Goal: Information Seeking & Learning: Learn about a topic

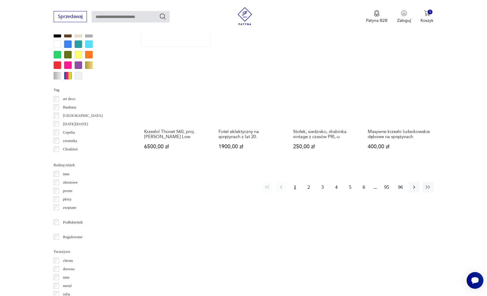
scroll to position [594, 0]
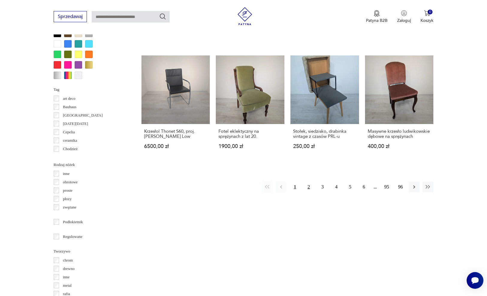
click at [309, 182] on button "2" at bounding box center [308, 187] width 11 height 11
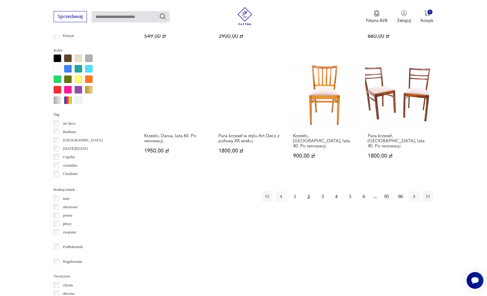
scroll to position [569, 0]
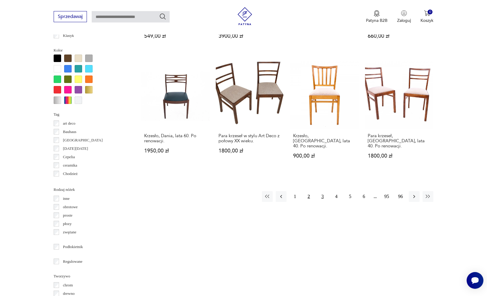
click at [323, 198] on button "3" at bounding box center [322, 196] width 11 height 11
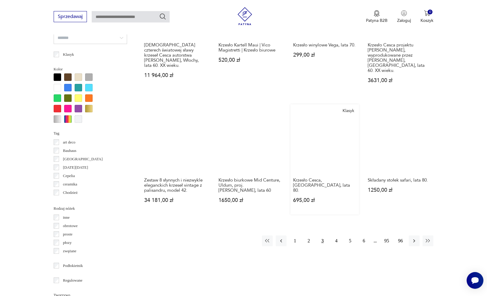
scroll to position [550, 0]
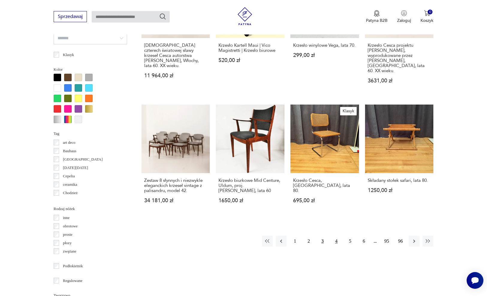
click at [336, 236] on button "4" at bounding box center [336, 241] width 11 height 11
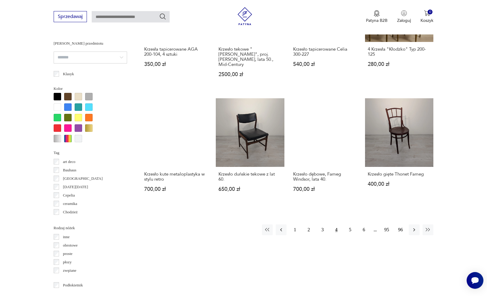
scroll to position [538, 0]
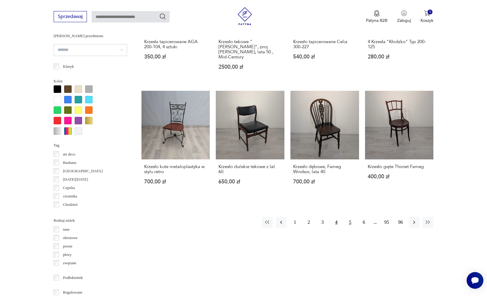
click at [351, 228] on button "5" at bounding box center [350, 222] width 11 height 11
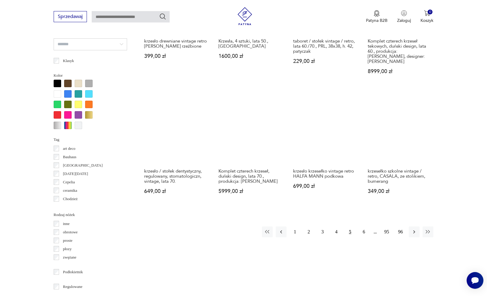
scroll to position [544, 0]
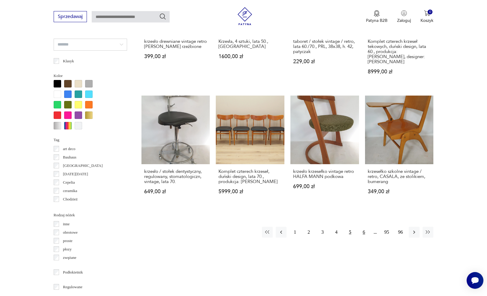
click at [364, 238] on button "6" at bounding box center [363, 232] width 11 height 11
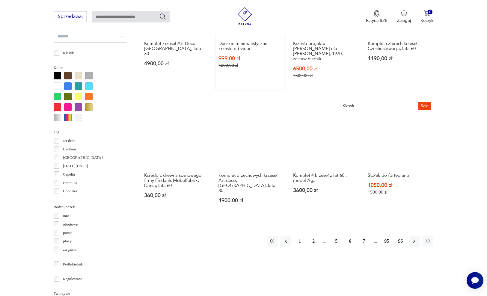
scroll to position [582, 0]
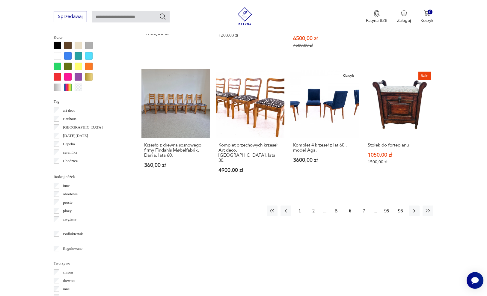
click at [365, 210] on button "7" at bounding box center [363, 211] width 11 height 11
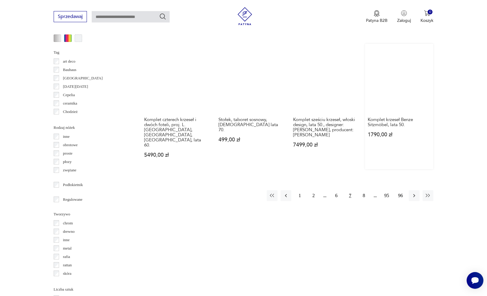
scroll to position [638, 0]
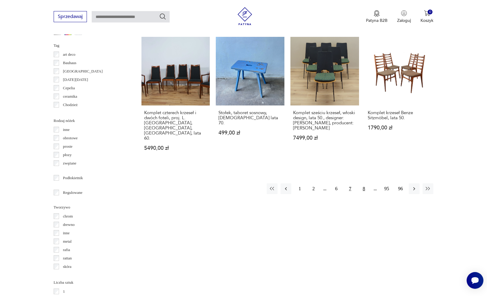
click at [365, 183] on button "8" at bounding box center [363, 188] width 11 height 11
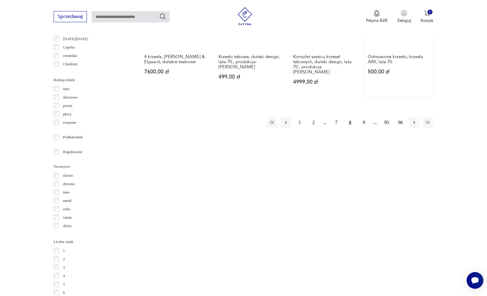
scroll to position [678, 0]
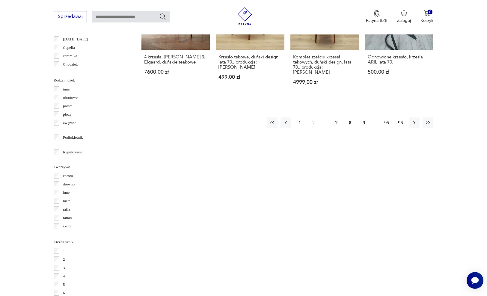
click at [363, 122] on button "9" at bounding box center [363, 122] width 11 height 11
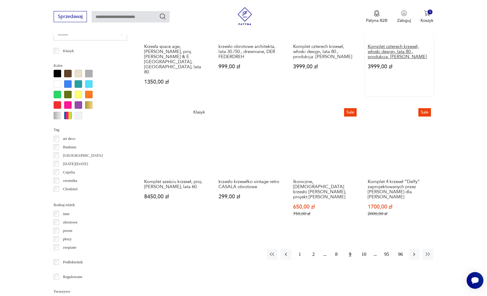
scroll to position [553, 0]
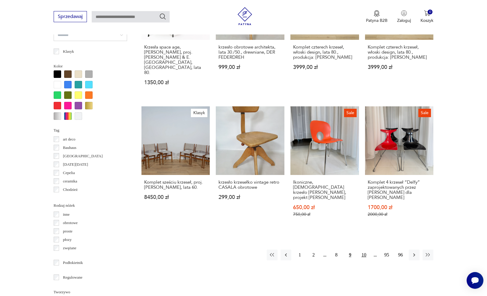
click at [364, 250] on button "10" at bounding box center [363, 255] width 11 height 11
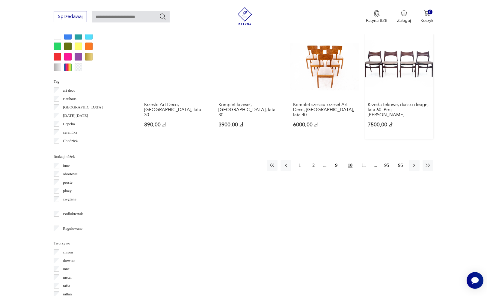
scroll to position [619, 0]
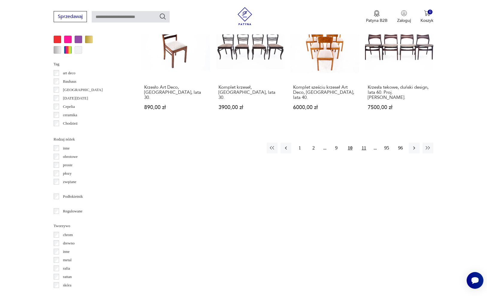
click at [364, 153] on button "11" at bounding box center [363, 148] width 11 height 11
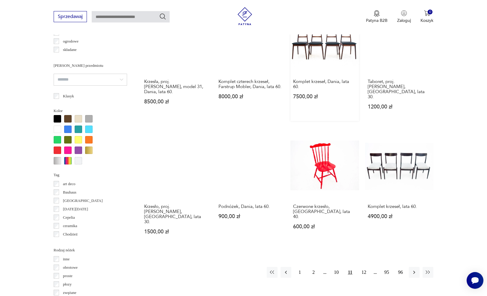
scroll to position [520, 0]
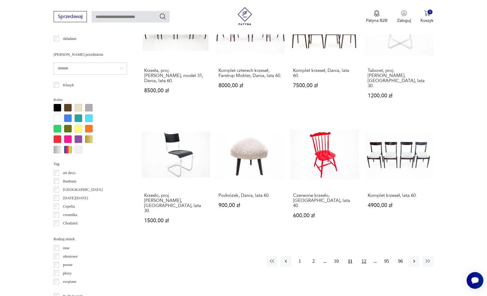
click at [364, 258] on button "12" at bounding box center [363, 261] width 11 height 11
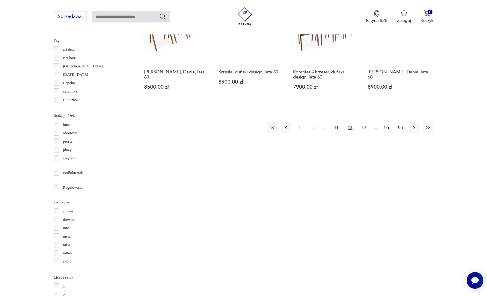
scroll to position [643, 0]
click at [363, 124] on button "13" at bounding box center [363, 127] width 11 height 11
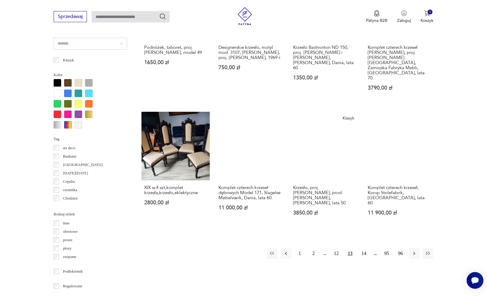
scroll to position [555, 0]
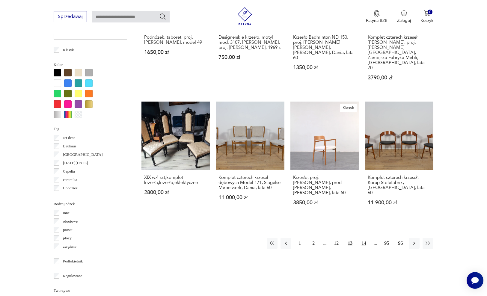
click at [365, 238] on button "14" at bounding box center [363, 243] width 11 height 11
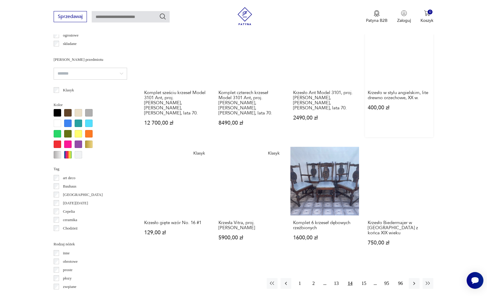
scroll to position [514, 0]
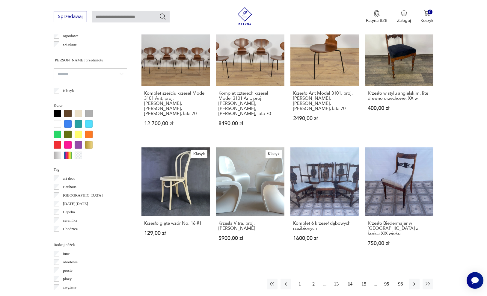
click at [364, 279] on button "15" at bounding box center [363, 284] width 11 height 11
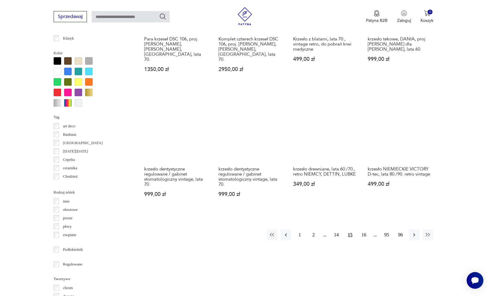
scroll to position [572, 0]
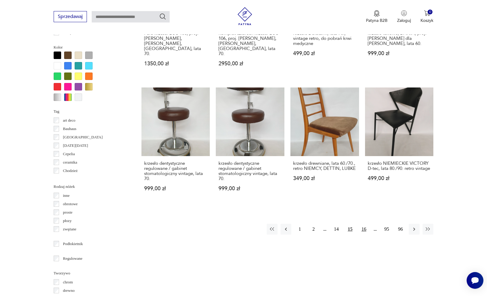
click at [365, 224] on button "16" at bounding box center [363, 229] width 11 height 11
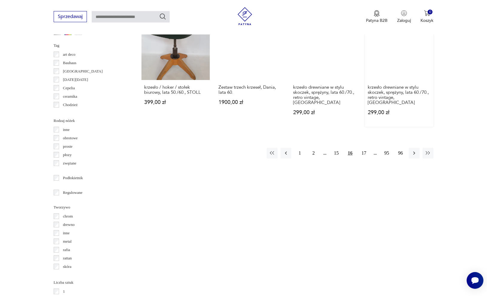
scroll to position [642, 0]
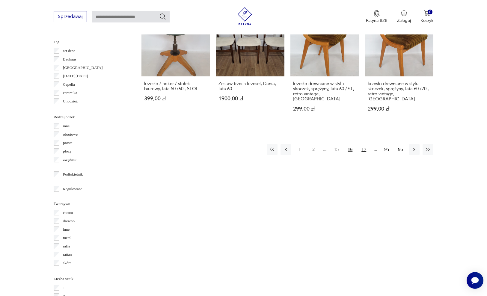
click at [364, 149] on button "17" at bounding box center [363, 149] width 11 height 11
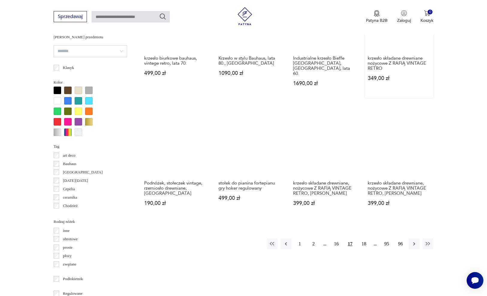
scroll to position [555, 0]
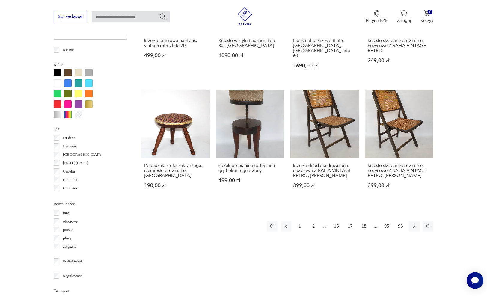
click at [365, 229] on button "18" at bounding box center [363, 226] width 11 height 11
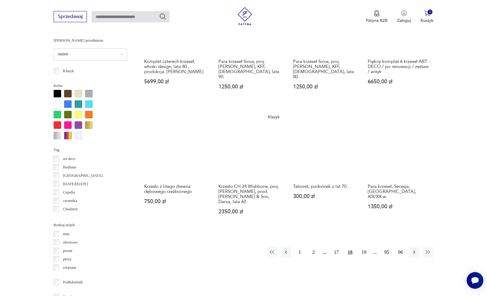
scroll to position [553, 0]
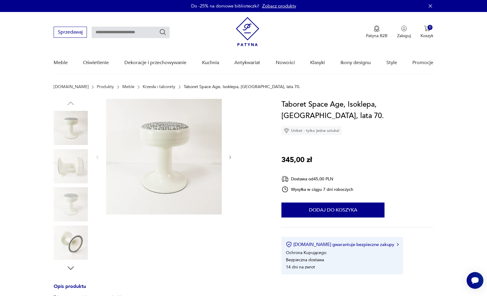
click at [72, 202] on img at bounding box center [71, 204] width 34 height 34
click at [74, 241] on img at bounding box center [71, 243] width 34 height 34
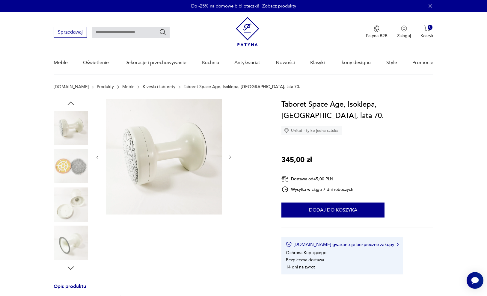
click at [77, 209] on img at bounding box center [71, 204] width 34 height 34
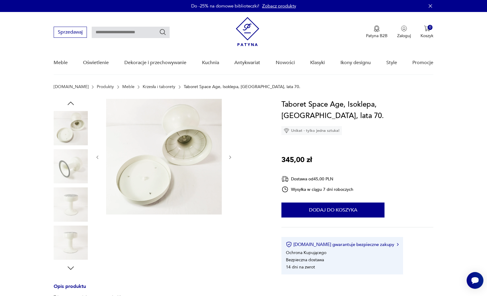
click at [77, 206] on img at bounding box center [71, 204] width 34 height 34
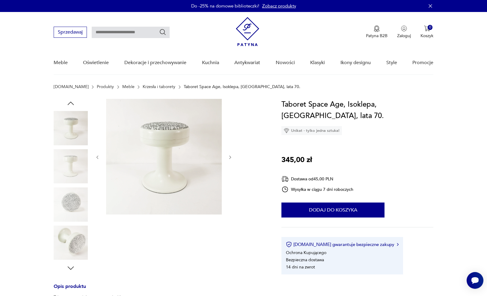
click at [77, 206] on img at bounding box center [71, 204] width 34 height 34
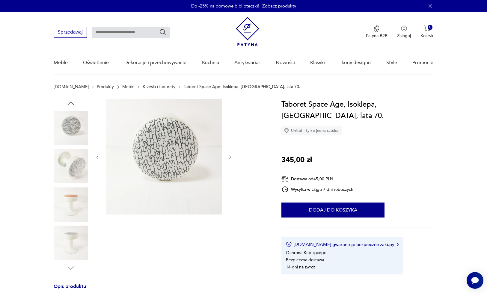
click at [76, 210] on img at bounding box center [71, 204] width 34 height 34
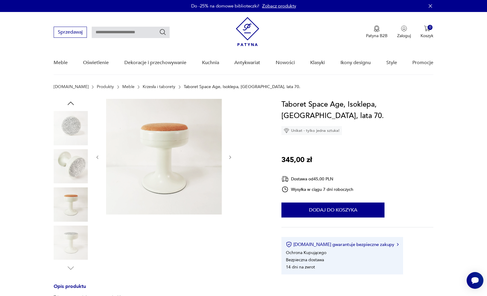
click at [76, 247] on img at bounding box center [71, 243] width 34 height 34
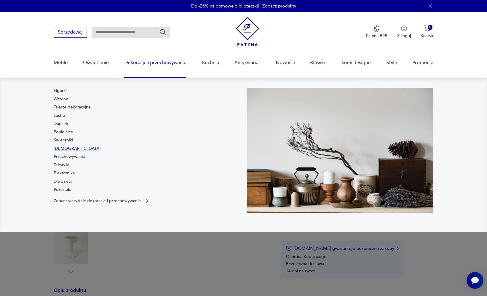
click at [66, 146] on link "Bibeloty" at bounding box center [77, 149] width 47 height 6
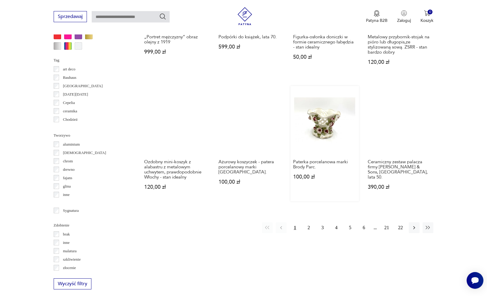
scroll to position [548, 0]
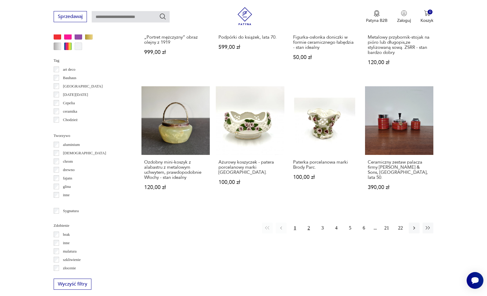
click at [308, 233] on button "2" at bounding box center [308, 228] width 11 height 11
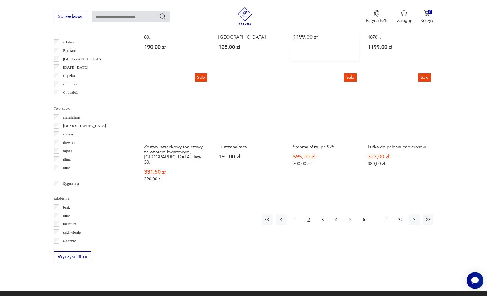
scroll to position [574, 0]
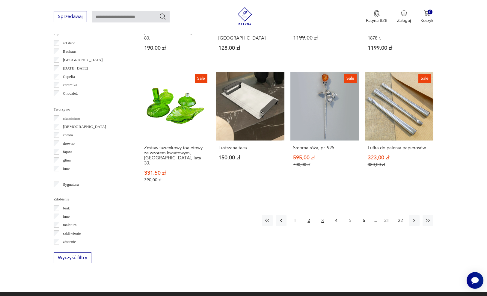
click at [322, 224] on button "3" at bounding box center [322, 220] width 11 height 11
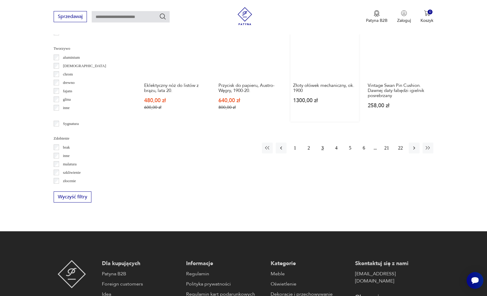
scroll to position [636, 0]
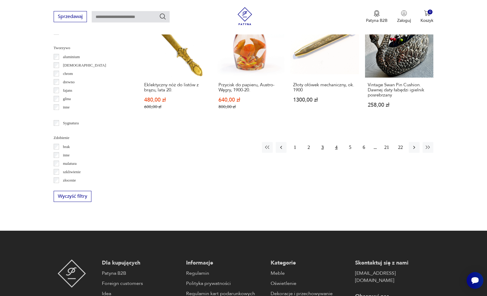
click at [336, 153] on button "4" at bounding box center [336, 147] width 11 height 11
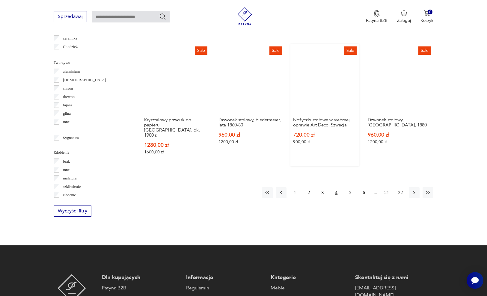
scroll to position [620, 0]
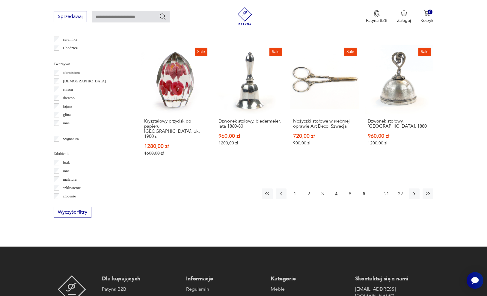
drag, startPoint x: 350, startPoint y: 178, endPoint x: 350, endPoint y: 192, distance: 13.8
click at [350, 188] on button "5" at bounding box center [350, 193] width 11 height 11
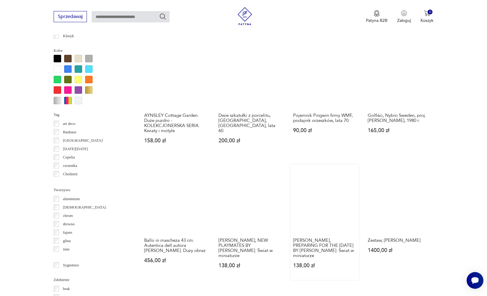
scroll to position [491, 0]
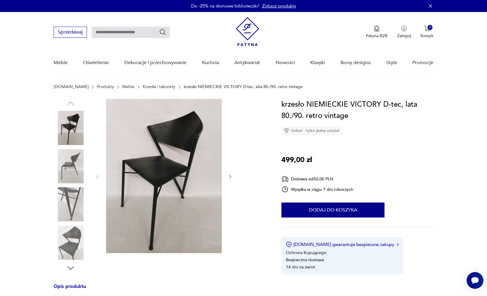
click at [68, 165] on img at bounding box center [71, 166] width 34 height 34
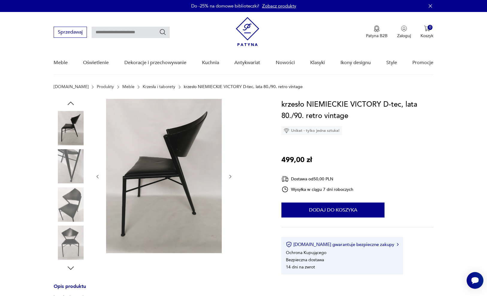
click at [76, 208] on img at bounding box center [71, 204] width 34 height 34
